Goal: Complete application form

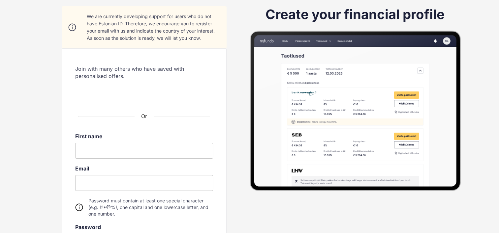
scroll to position [87, 0]
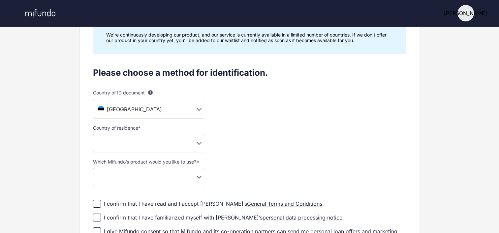
scroll to position [72, 0]
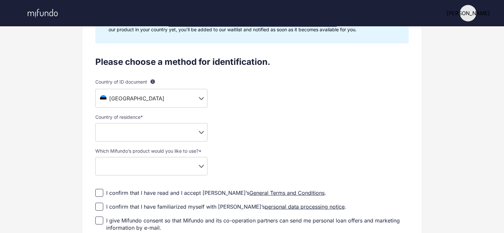
click at [190, 95] on body "И И Ивайло Settings Log out Profile setup Licensed by FSA Secure platform Compl…" at bounding box center [252, 44] width 504 height 233
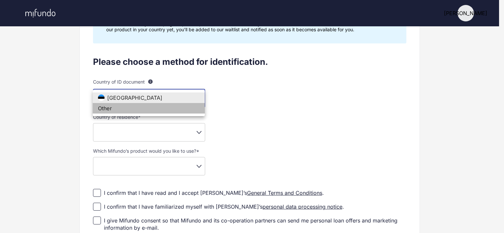
click at [171, 108] on li "Other" at bounding box center [149, 108] width 112 height 11
type input "**"
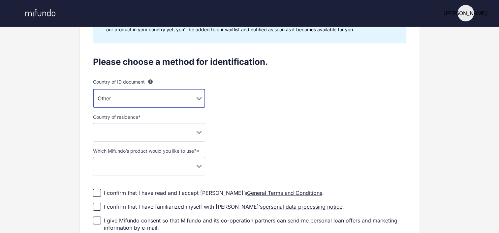
click at [187, 130] on body "И И Ивайло Settings Log out Profile setup Licensed by FSA Secure platform Compl…" at bounding box center [249, 44] width 499 height 233
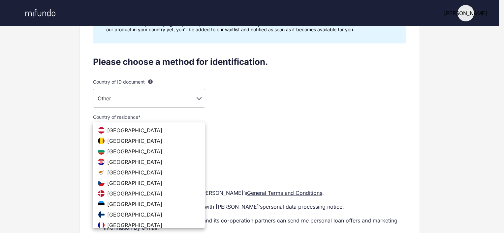
click at [157, 150] on li "[GEOGRAPHIC_DATA]" at bounding box center [149, 151] width 112 height 11
type input "**"
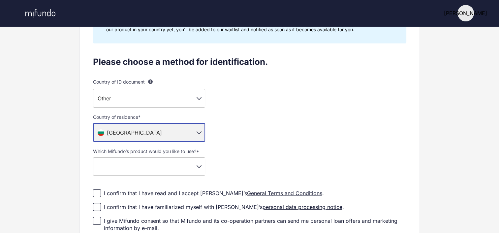
scroll to position [0, 0]
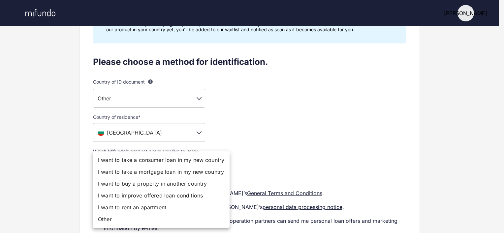
click at [163, 160] on body "И И Ивайло Settings Log out Profile setup Licensed by FSA Secure platform Compl…" at bounding box center [252, 44] width 504 height 233
click at [110, 216] on li "Other" at bounding box center [161, 220] width 137 height 12
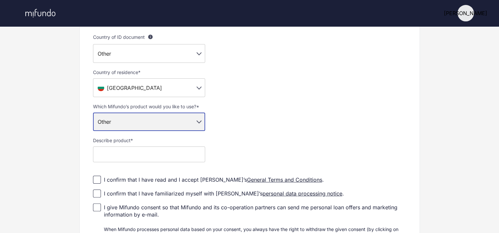
scroll to position [138, 0]
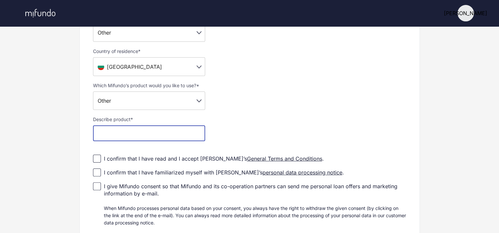
click at [113, 137] on input "text" at bounding box center [149, 134] width 112 height 16
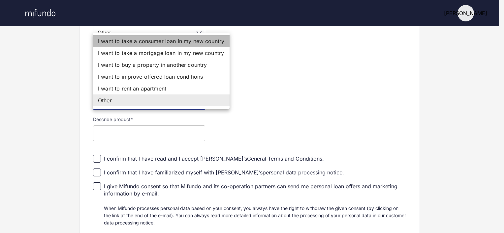
click at [145, 41] on li "I want to take a consumer loan in my new country" at bounding box center [161, 41] width 137 height 12
type input "**********"
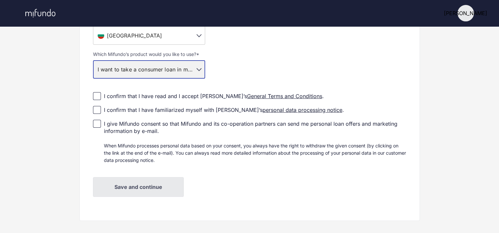
scroll to position [171, 0]
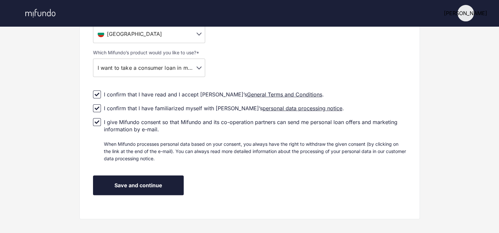
click at [147, 186] on span "Save and continue" at bounding box center [138, 185] width 48 height 7
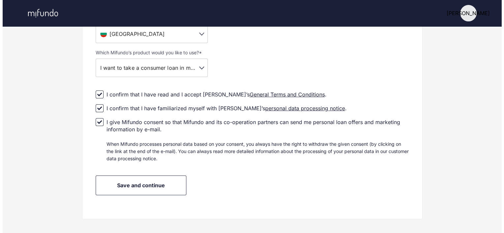
scroll to position [0, 0]
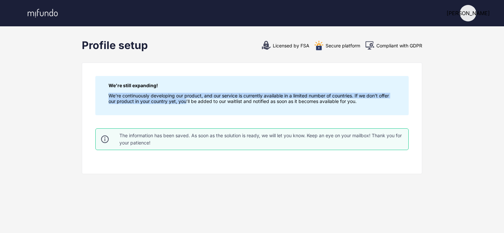
drag, startPoint x: 110, startPoint y: 96, endPoint x: 187, endPoint y: 101, distance: 77.3
click at [187, 101] on p "We're continuously developing our product, and our service is currently availab…" at bounding box center [251, 98] width 287 height 11
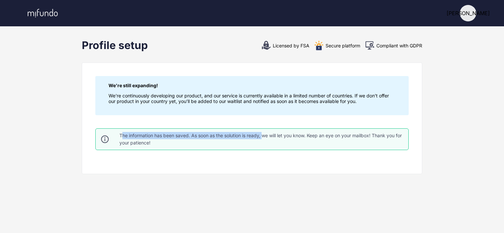
drag, startPoint x: 125, startPoint y: 133, endPoint x: 263, endPoint y: 132, distance: 138.2
click at [263, 132] on div "The information has been saved. As soon as the solution is ready, we will let y…" at bounding box center [261, 139] width 284 height 15
click at [163, 134] on div "The information has been saved. As soon as the solution is ready, we will let y…" at bounding box center [261, 139] width 284 height 15
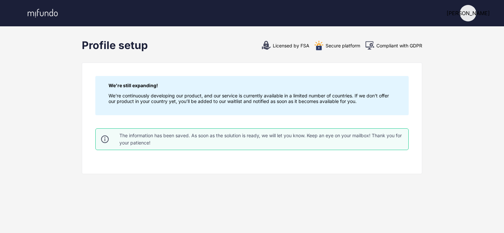
click at [478, 11] on div "[PERSON_NAME]" at bounding box center [252, 13] width 475 height 26
click at [472, 12] on div "[PERSON_NAME]" at bounding box center [468, 13] width 16 height 16
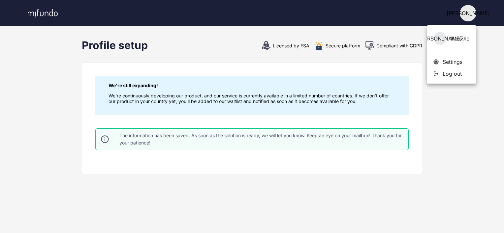
click at [456, 38] on div "И Ивайло" at bounding box center [451, 38] width 49 height 27
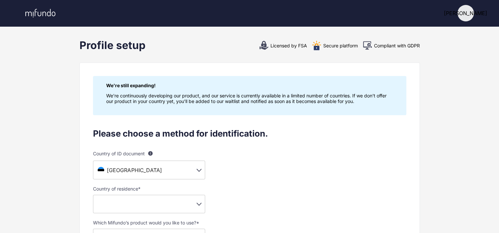
click at [119, 45] on div "Profile setup" at bounding box center [112, 45] width 66 height 13
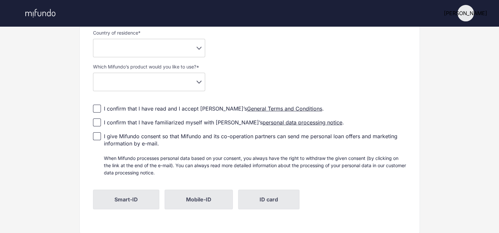
scroll to position [177, 0]
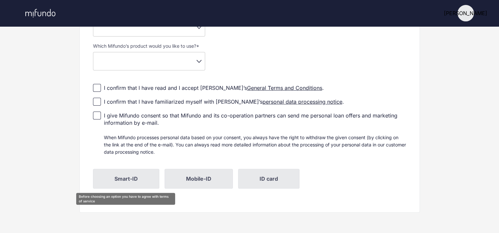
click at [129, 181] on span "Smart-ID" at bounding box center [126, 179] width 66 height 20
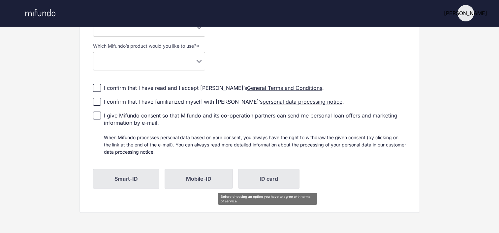
click at [290, 173] on span "ID card" at bounding box center [268, 179] width 61 height 20
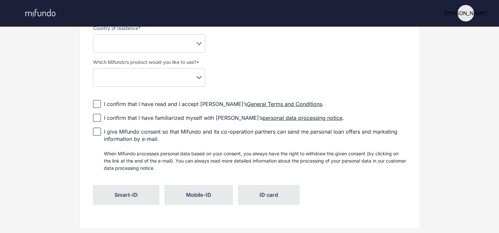
scroll to position [78, 0]
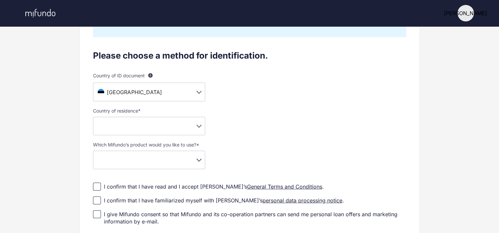
click at [138, 91] on body "И И Ивайло Settings Log out Profile setup Licensed by FSA Secure platform Compl…" at bounding box center [249, 38] width 499 height 233
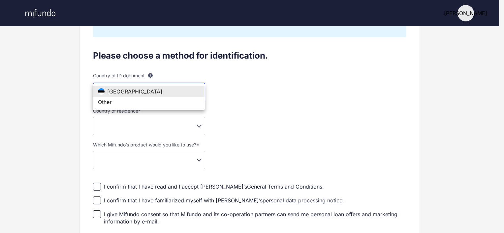
click at [128, 99] on li "Other" at bounding box center [149, 102] width 112 height 11
type input "**"
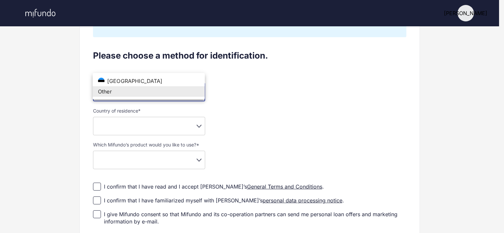
click at [137, 82] on body "И И Ивайло Settings Log out Profile setup Licensed by FSA Secure platform Compl…" at bounding box center [252, 38] width 504 height 233
